Goal: Obtain resource: Obtain resource

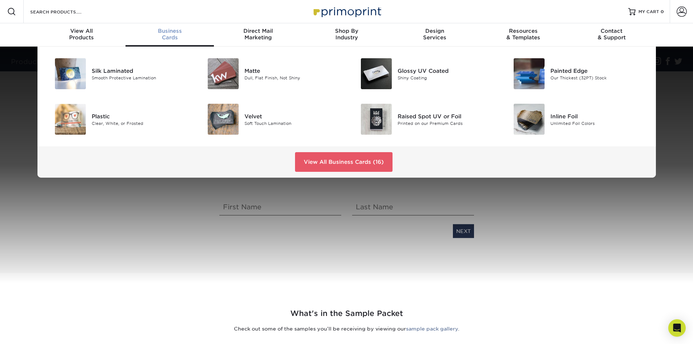
click at [171, 36] on div "Business Cards" at bounding box center [169, 34] width 88 height 13
click at [351, 164] on link "View All Business Cards (16)" at bounding box center [343, 162] width 97 height 20
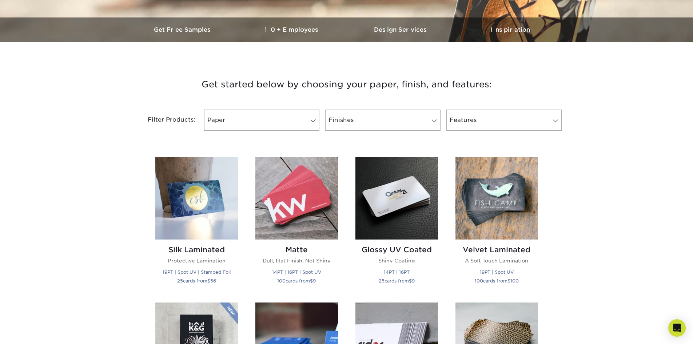
scroll to position [182, 0]
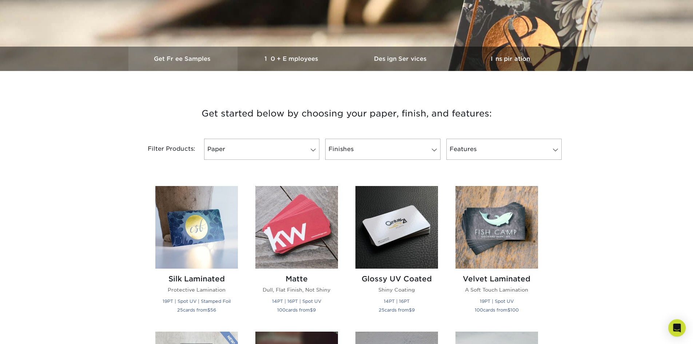
click at [184, 57] on h3 "Get Free Samples" at bounding box center [182, 58] width 109 height 7
